Goal: Register for event/course

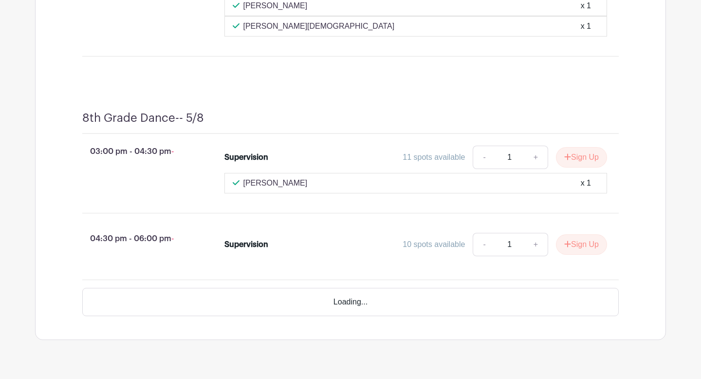
scroll to position [5739, 0]
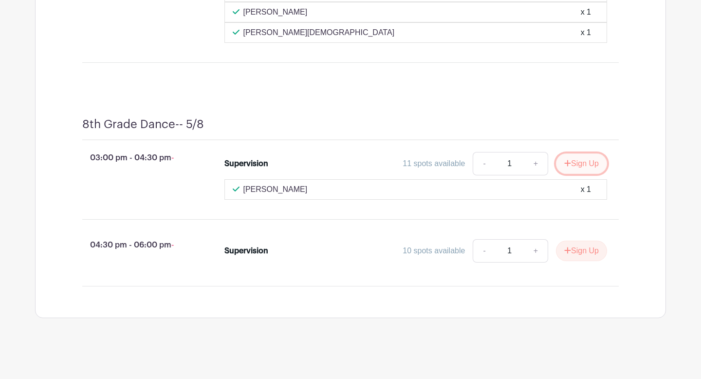
click at [570, 165] on button "Sign Up" at bounding box center [581, 163] width 51 height 20
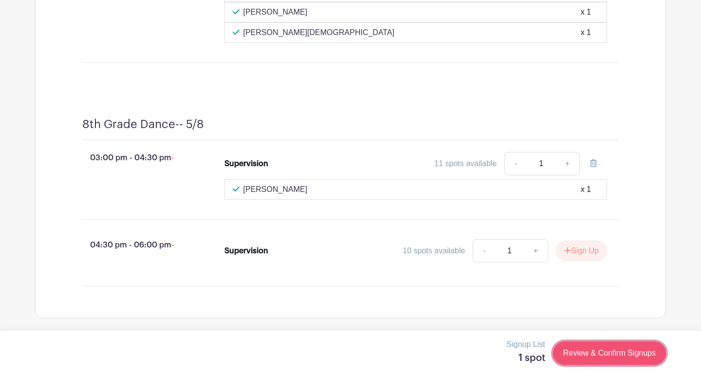
click at [579, 361] on link "Review & Confirm Signups" at bounding box center [609, 352] width 113 height 23
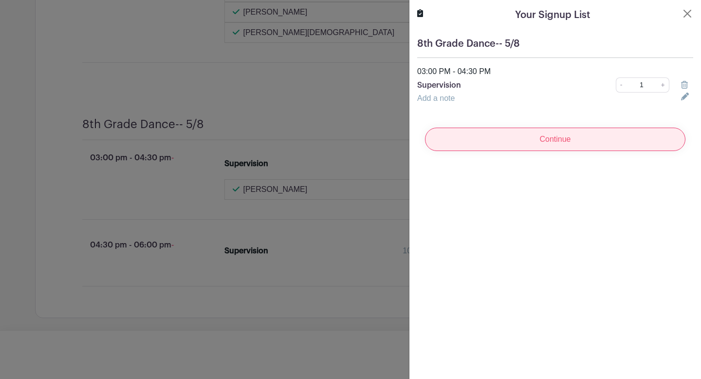
click at [488, 146] on input "Continue" at bounding box center [555, 138] width 260 height 23
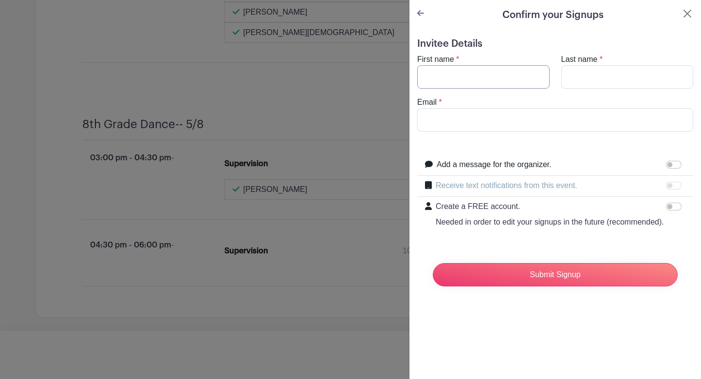
click at [456, 82] on input "First name" at bounding box center [483, 76] width 132 height 23
click at [456, 82] on input "[DEMOGRAPHIC_DATA]" at bounding box center [483, 76] width 132 height 23
type input "[PERSON_NAME]"
click at [597, 74] on input "Last name" at bounding box center [627, 76] width 132 height 23
type input "Hall"
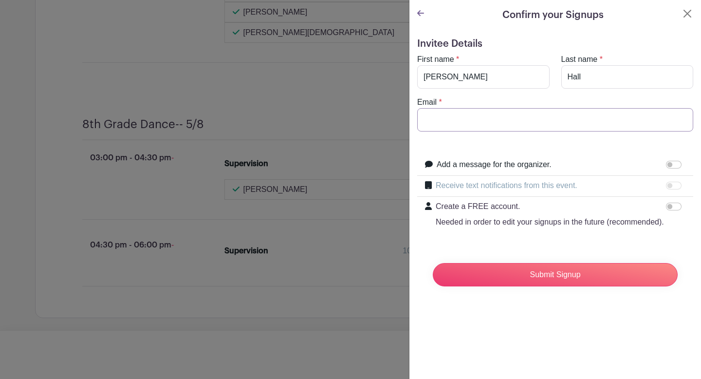
click at [520, 124] on input "Email" at bounding box center [555, 119] width 276 height 23
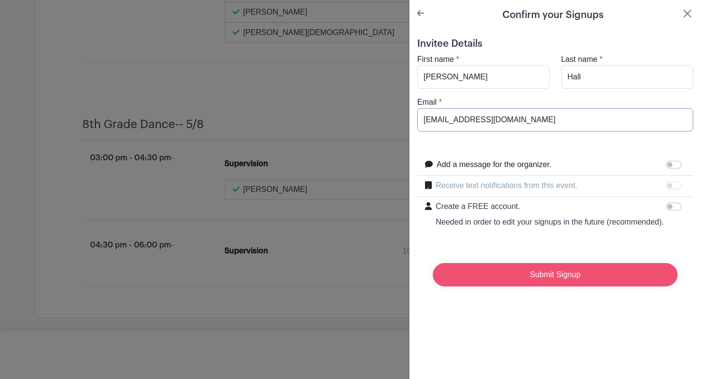
type input "[EMAIL_ADDRESS][DOMAIN_NAME]"
click at [522, 278] on input "Submit Signup" at bounding box center [555, 274] width 245 height 23
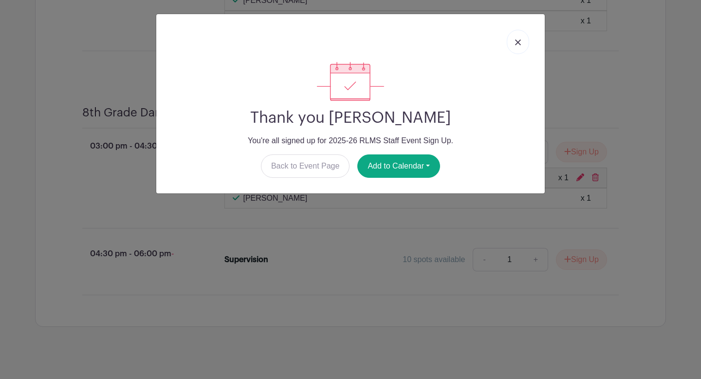
click at [517, 42] on img at bounding box center [518, 42] width 6 height 6
